Goal: Use online tool/utility: Utilize a website feature to perform a specific function

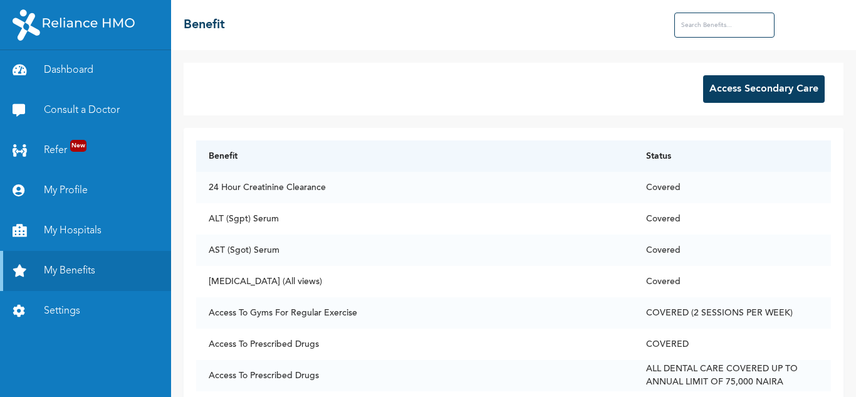
click at [743, 87] on button "Access Secondary Care" at bounding box center [764, 89] width 122 height 28
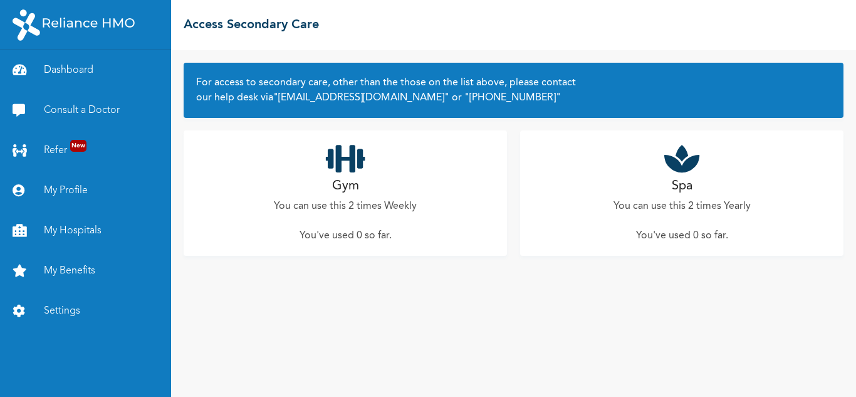
click at [342, 195] on h2 "Gym" at bounding box center [345, 186] width 27 height 19
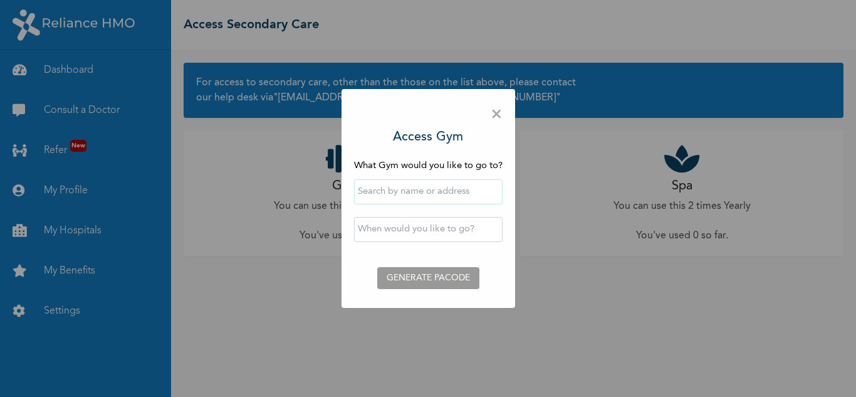
click at [397, 187] on input "text" at bounding box center [428, 191] width 148 height 25
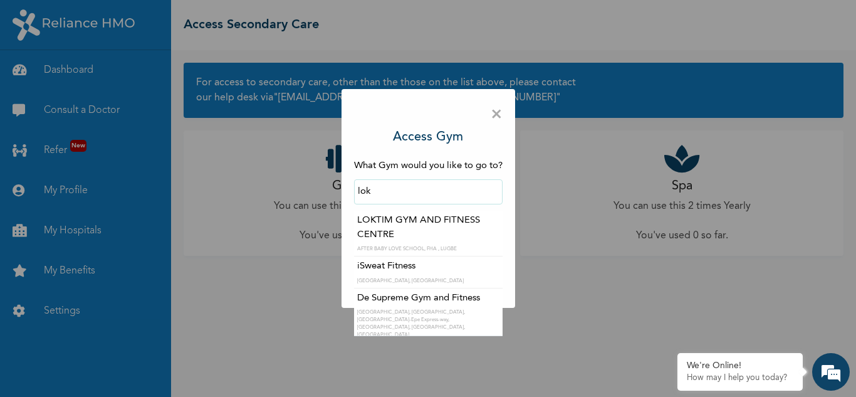
type input "LOKTIM GYM AND FITNESS CENTRE"
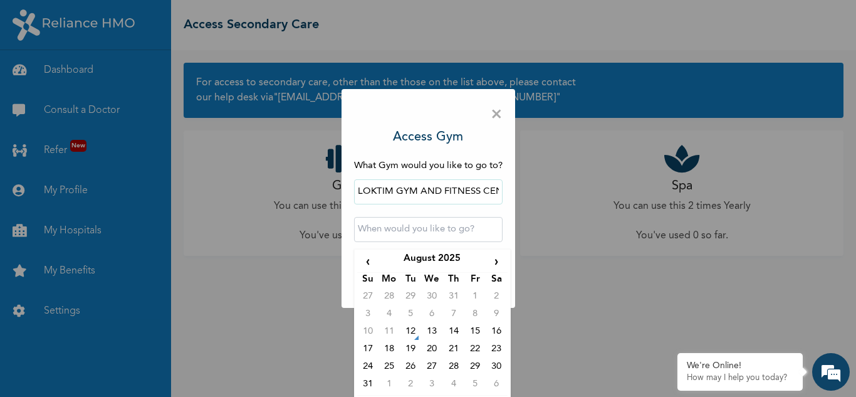
click at [387, 231] on input "text" at bounding box center [428, 229] width 148 height 25
click at [406, 328] on td "12" at bounding box center [410, 333] width 21 height 18
type input "[DATE] 12:00 AM"
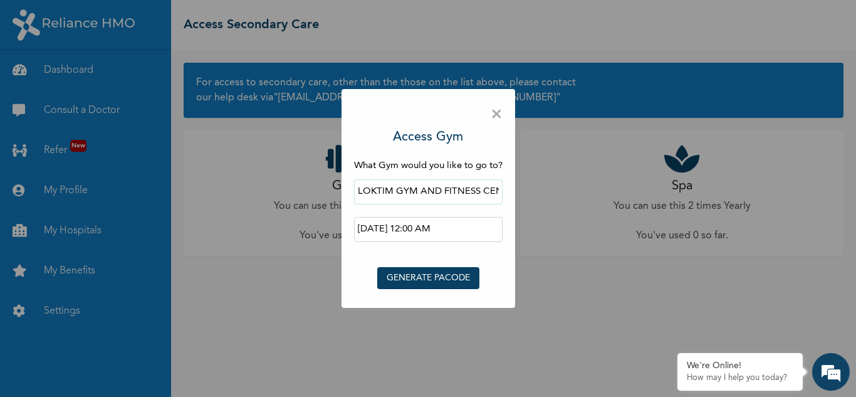
click at [443, 273] on button "GENERATE PACODE" at bounding box center [428, 278] width 102 height 22
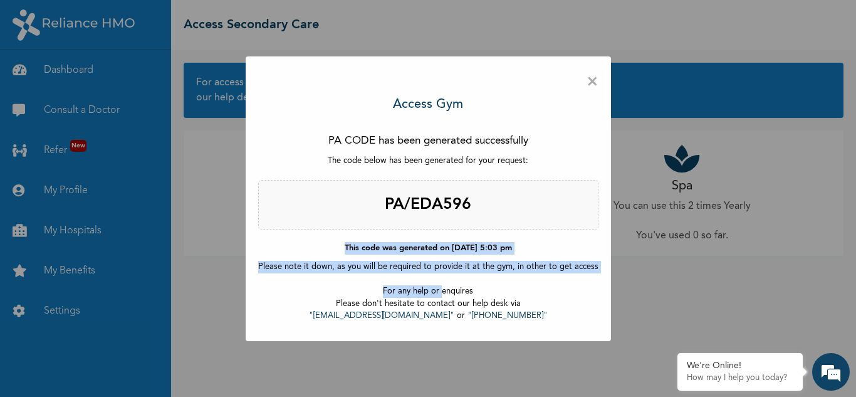
drag, startPoint x: 443, startPoint y: 273, endPoint x: 234, endPoint y: 202, distance: 220.3
click at [234, 202] on div "× Access Gym PA CODE has been generated successfully The code below has been ge…" at bounding box center [428, 198] width 856 height 397
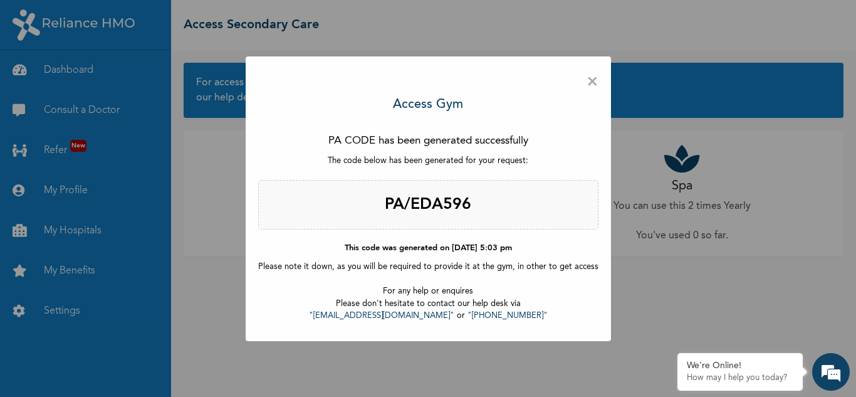
click at [193, 142] on div "× Access Gym PA CODE has been generated successfully The code below has been ge…" at bounding box center [428, 198] width 856 height 397
click at [586, 82] on span "×" at bounding box center [592, 82] width 12 height 26
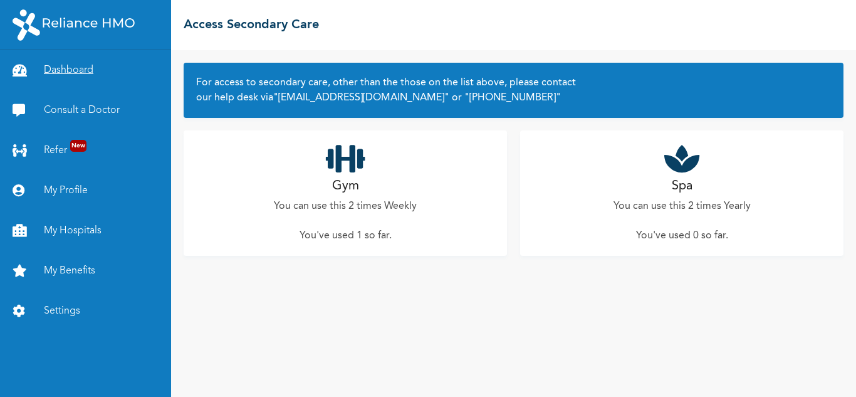
click at [86, 70] on link "Dashboard" at bounding box center [85, 70] width 171 height 40
